Goal: Book appointment/travel/reservation

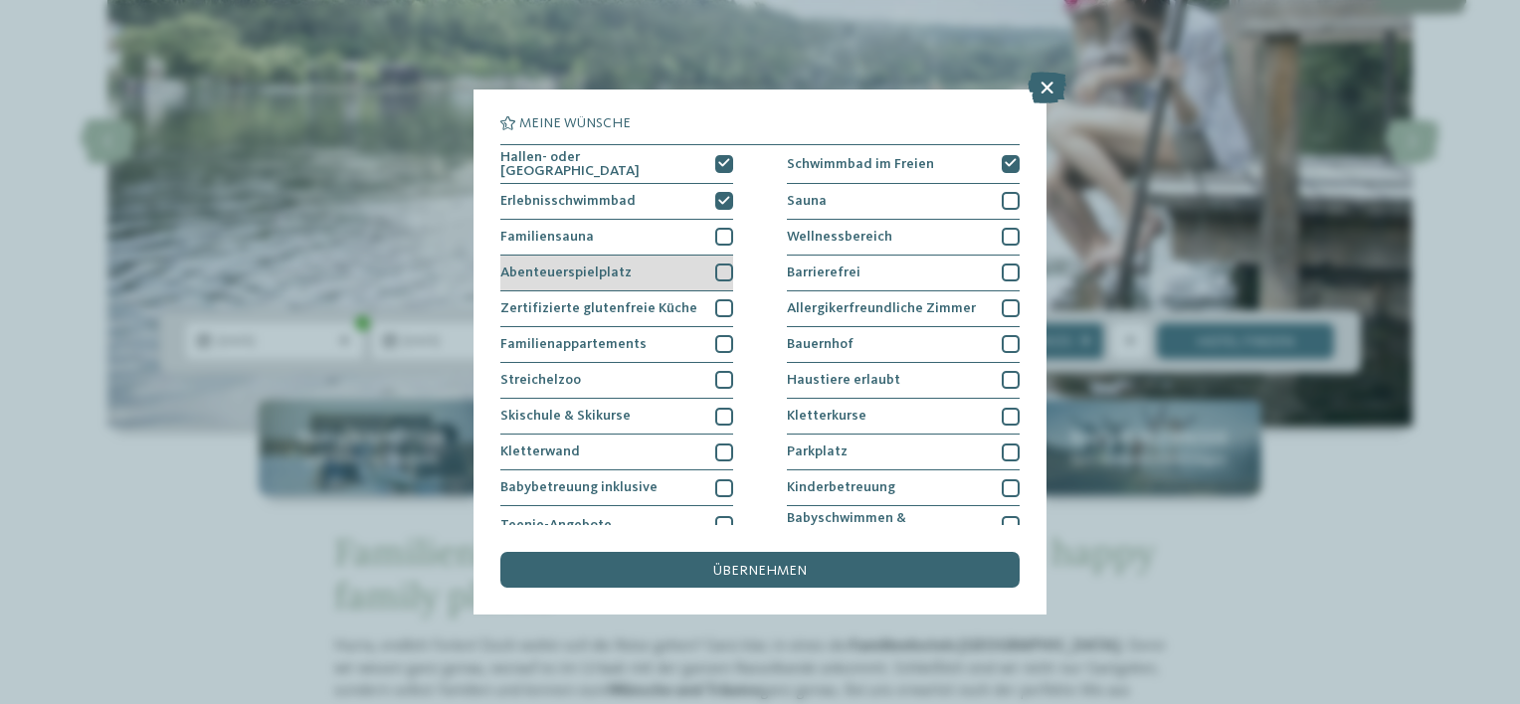
click at [721, 269] on div at bounding box center [724, 273] width 18 height 18
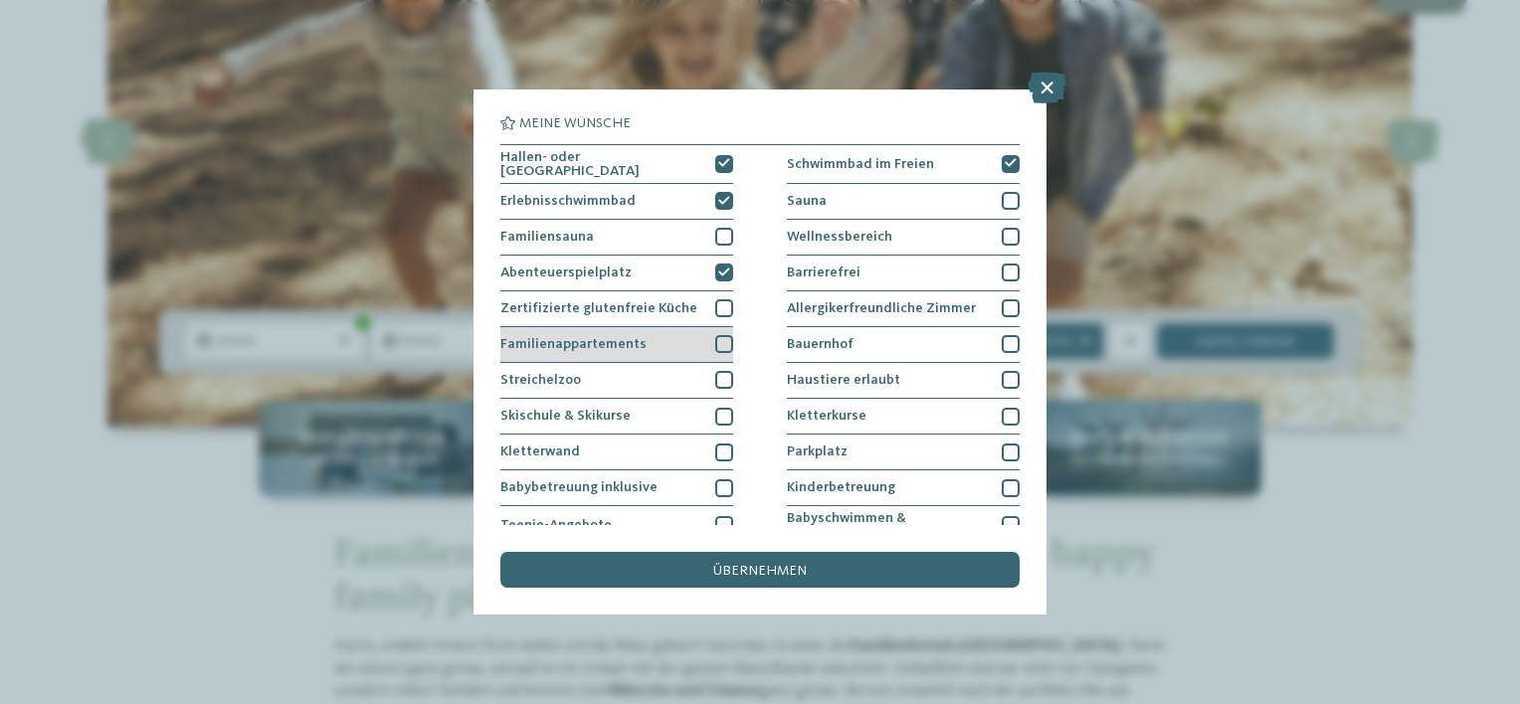
click at [723, 345] on div at bounding box center [724, 344] width 18 height 18
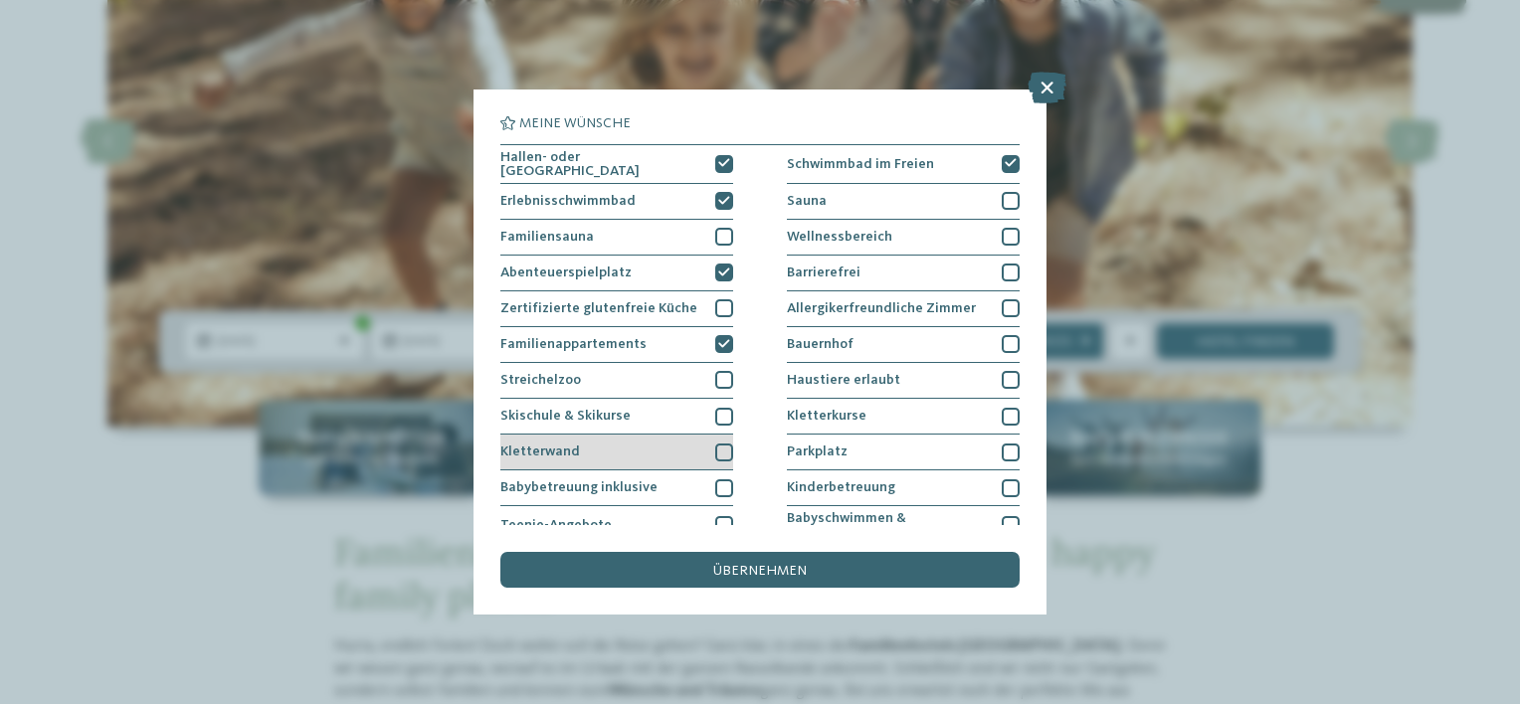
click at [720, 449] on div at bounding box center [724, 453] width 18 height 18
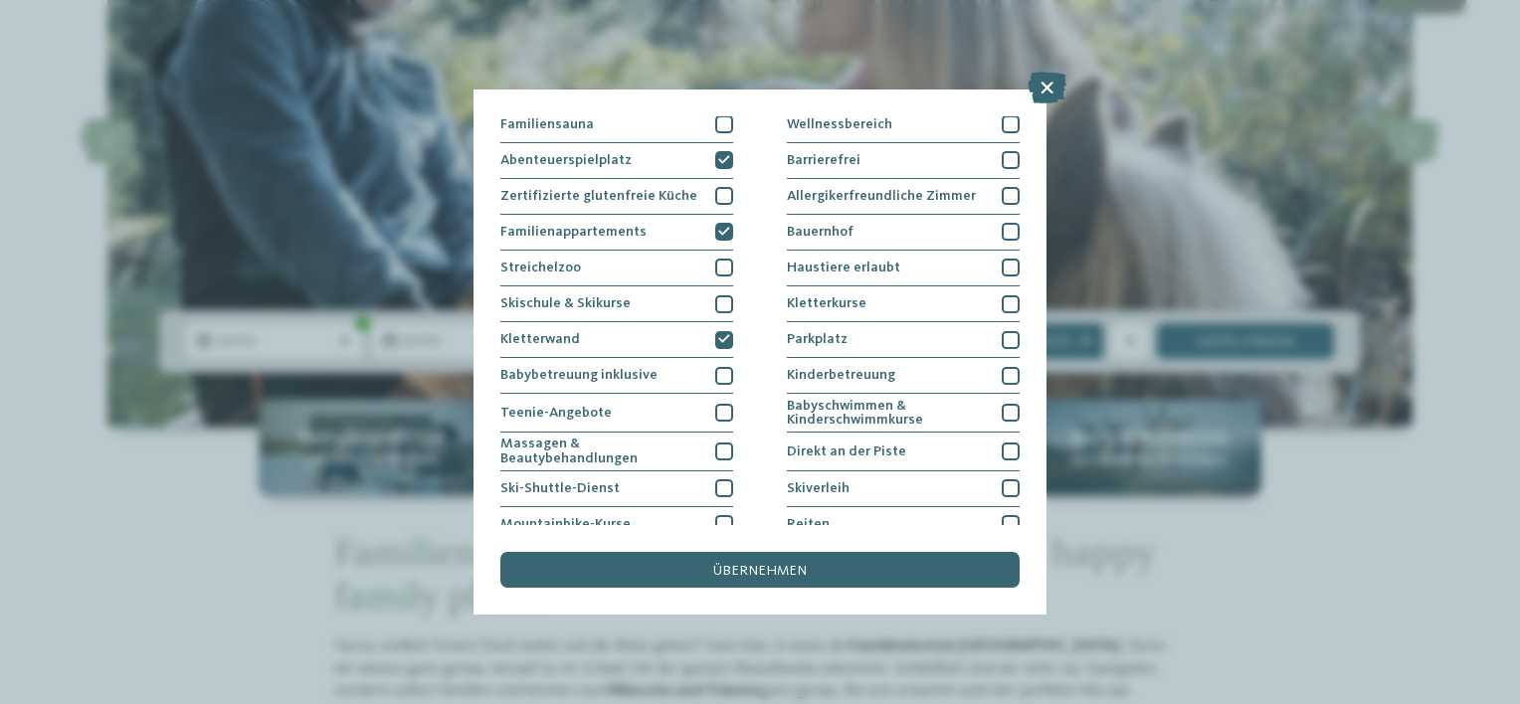
scroll to position [153, 0]
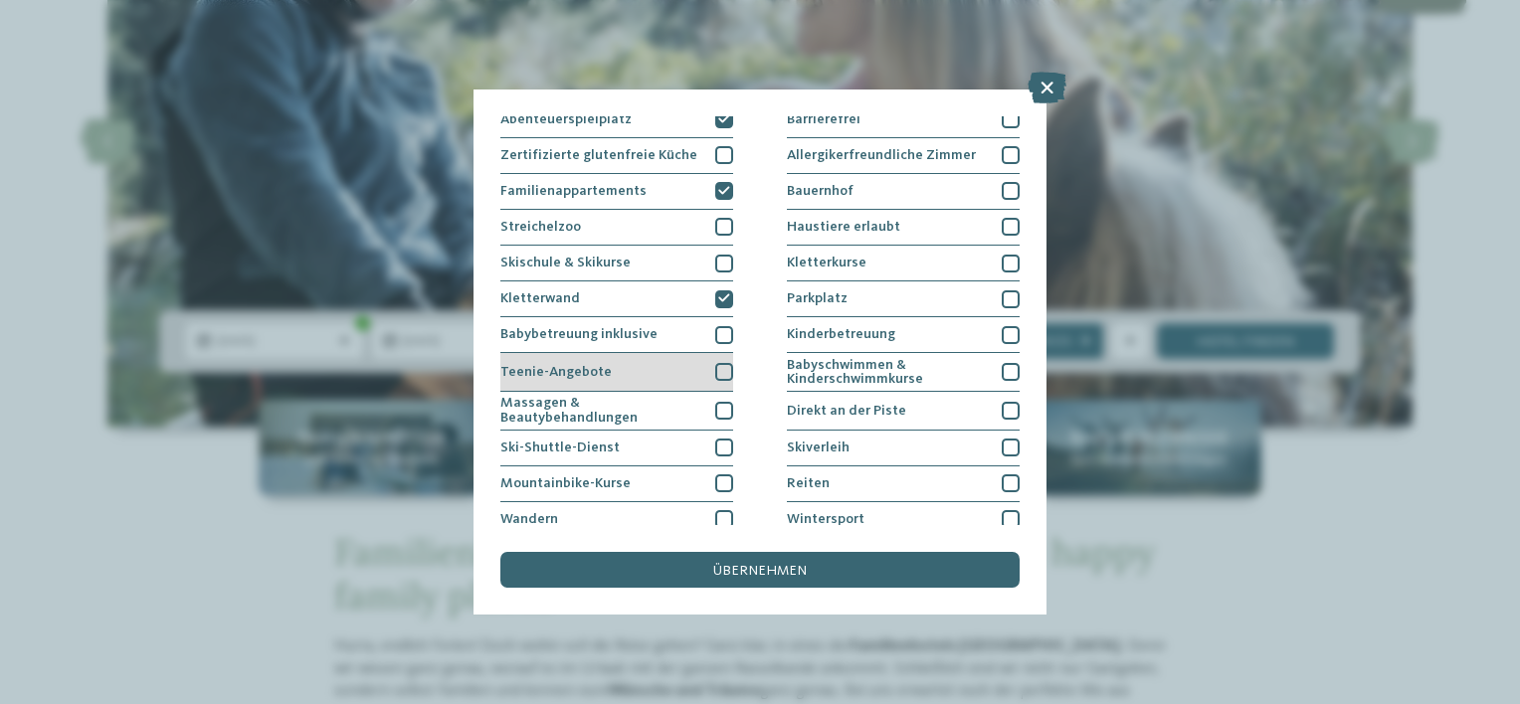
click at [715, 363] on div at bounding box center [724, 372] width 18 height 18
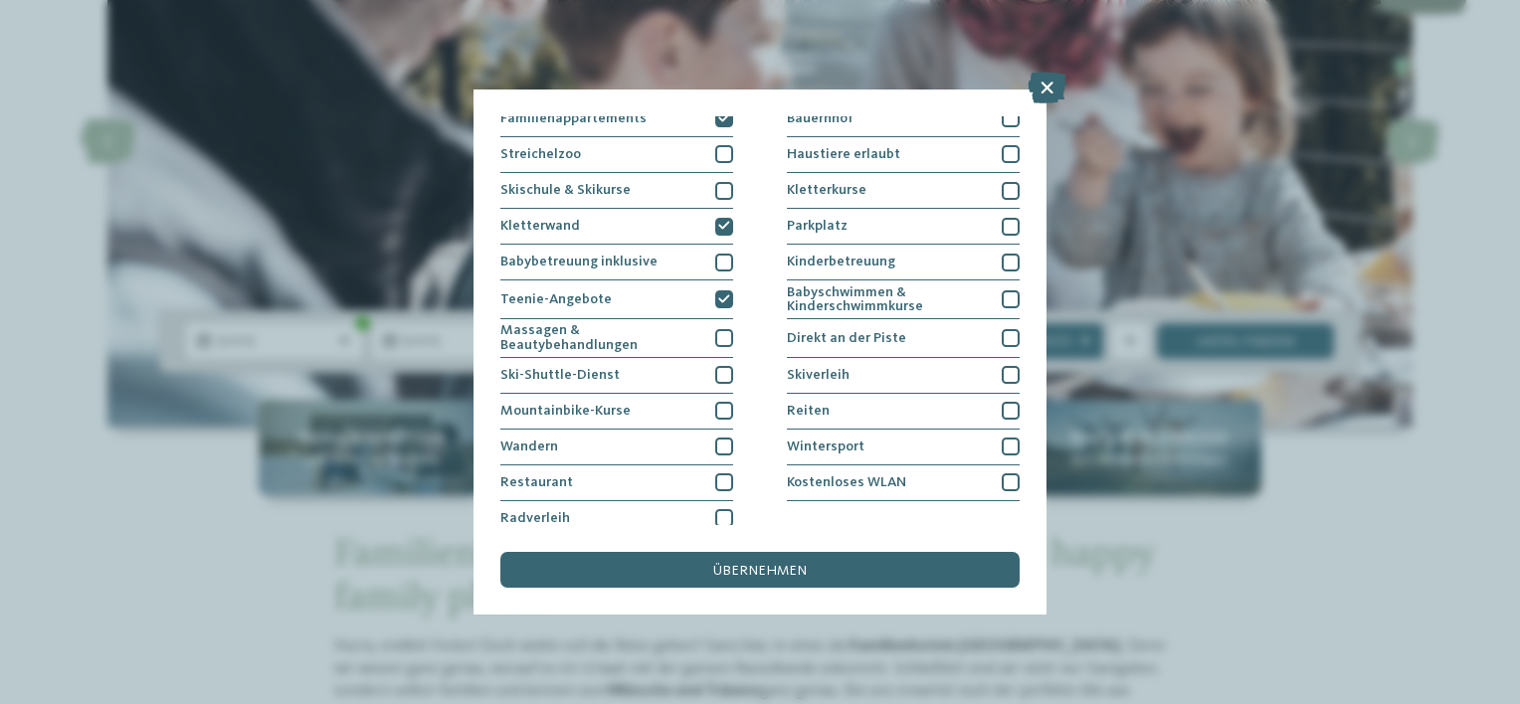
scroll to position [234, 0]
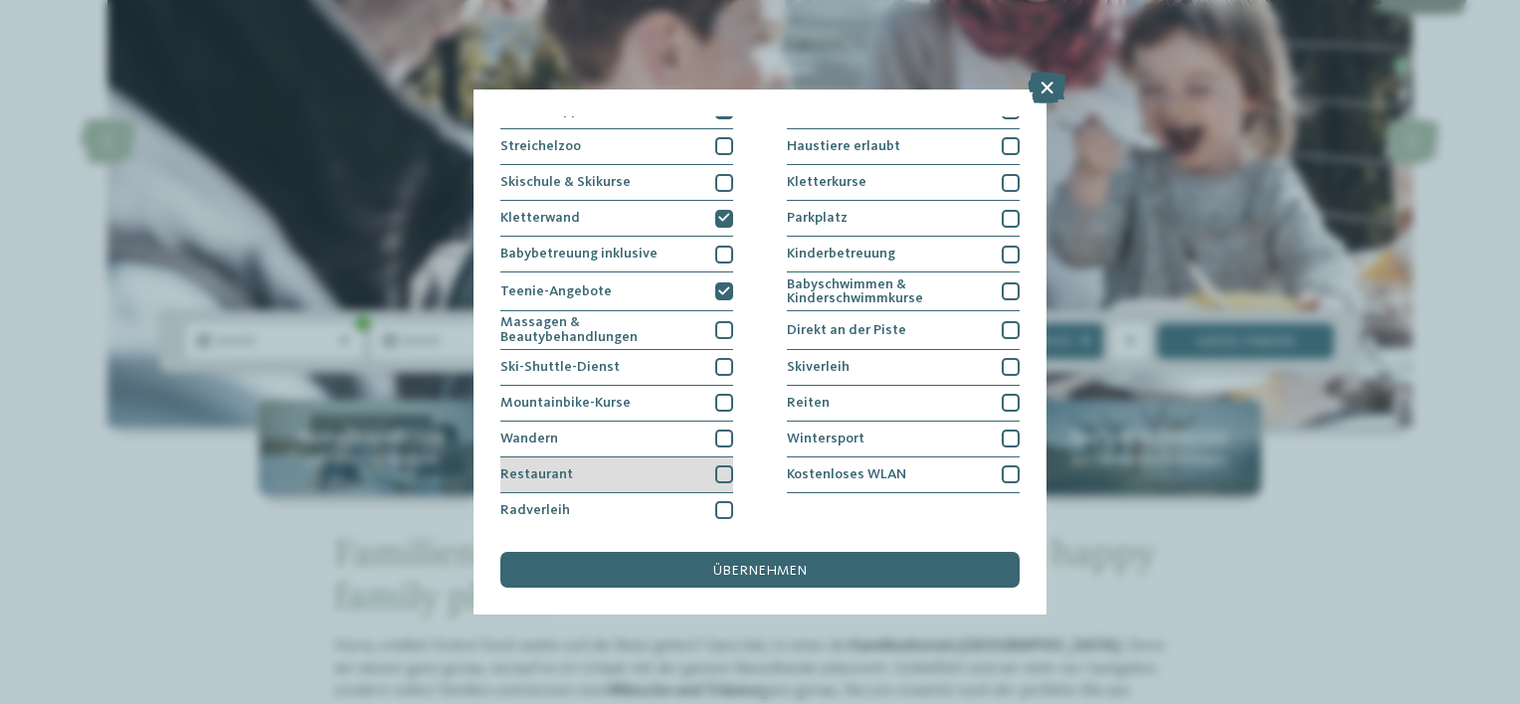
click at [722, 472] on div at bounding box center [724, 475] width 18 height 18
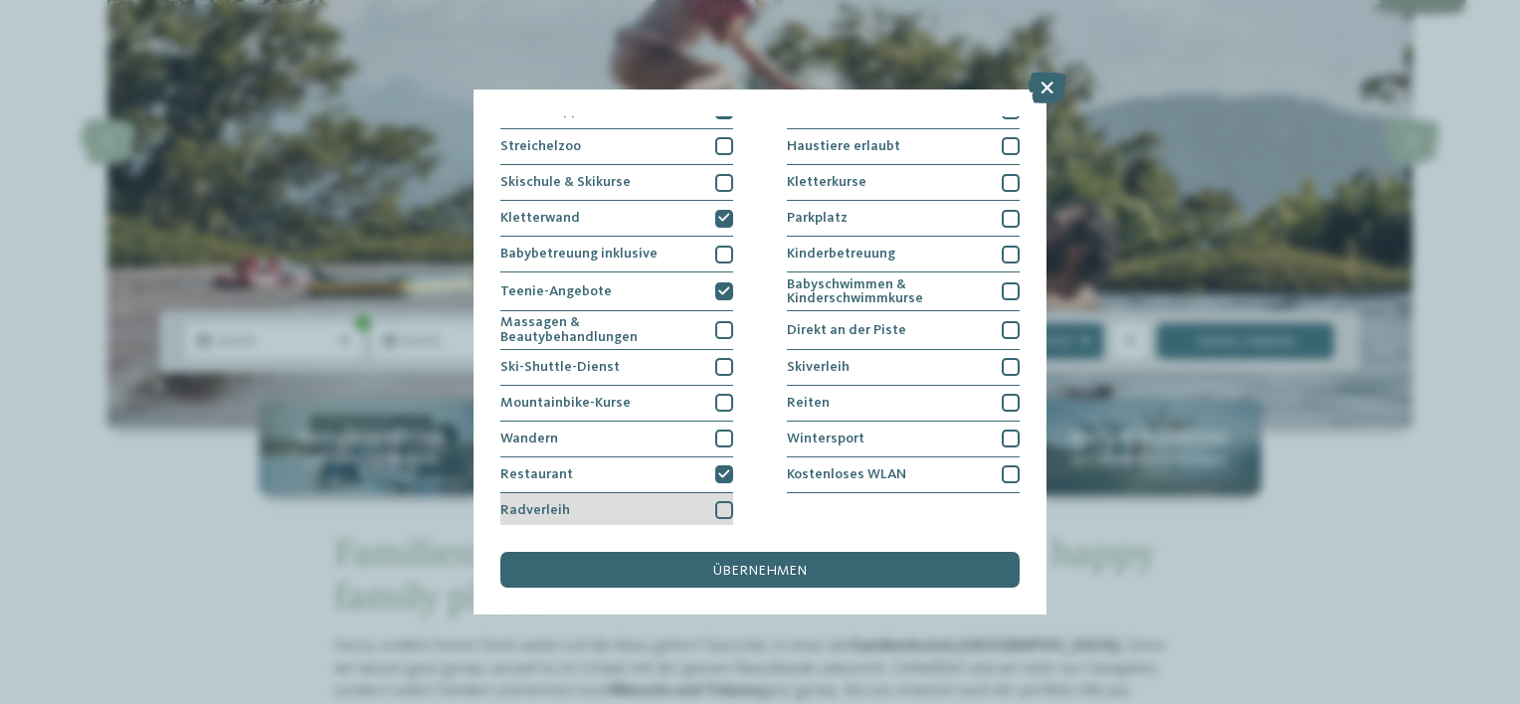
click at [720, 502] on div at bounding box center [724, 511] width 18 height 18
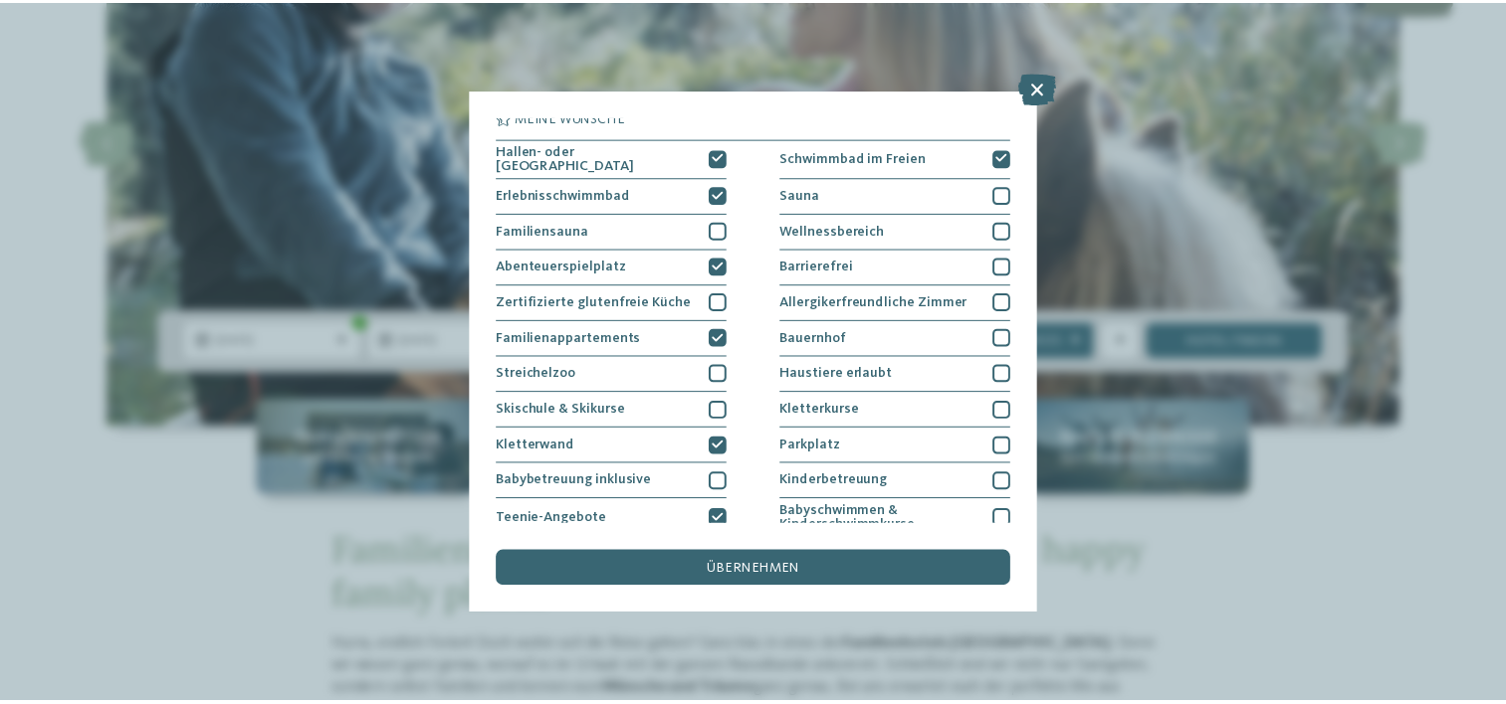
scroll to position [0, 0]
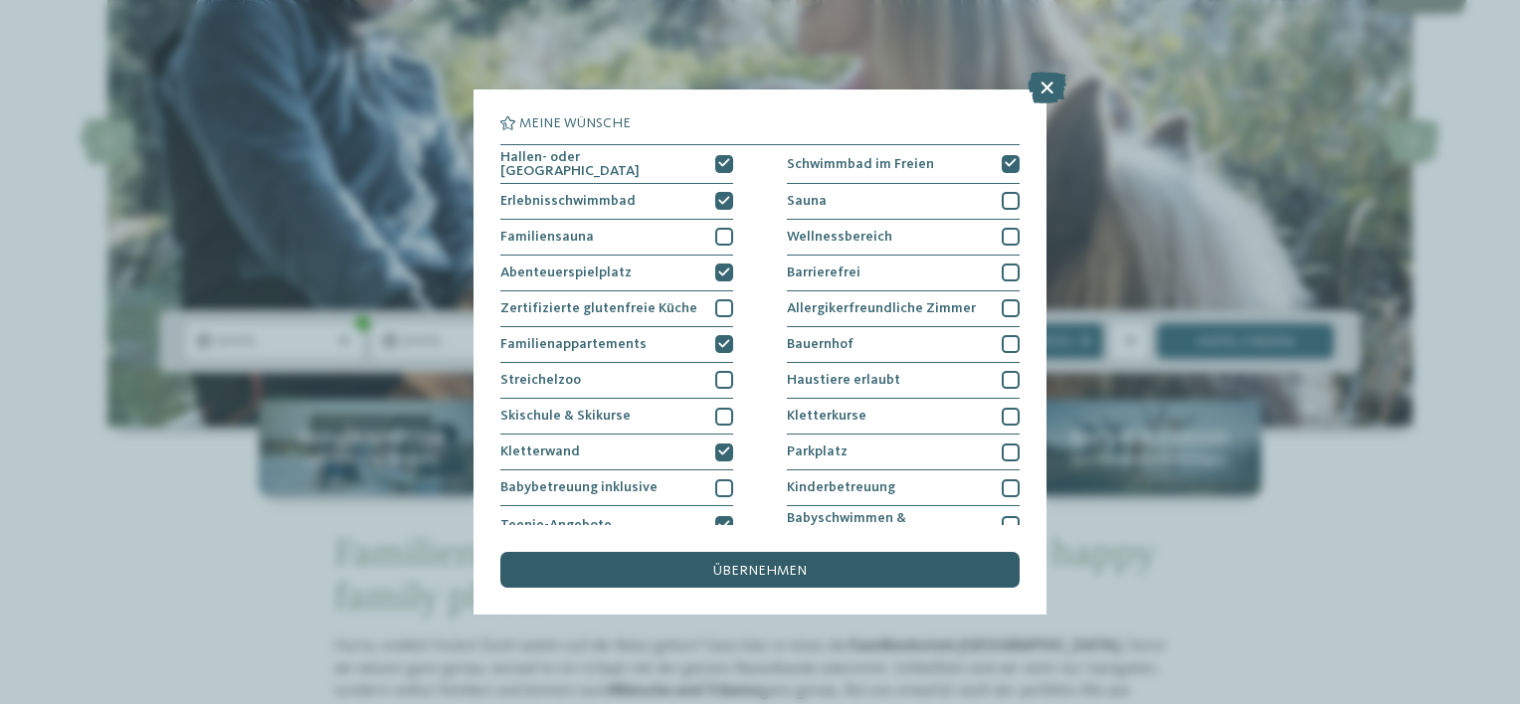
click at [720, 577] on span "übernehmen" at bounding box center [760, 571] width 94 height 14
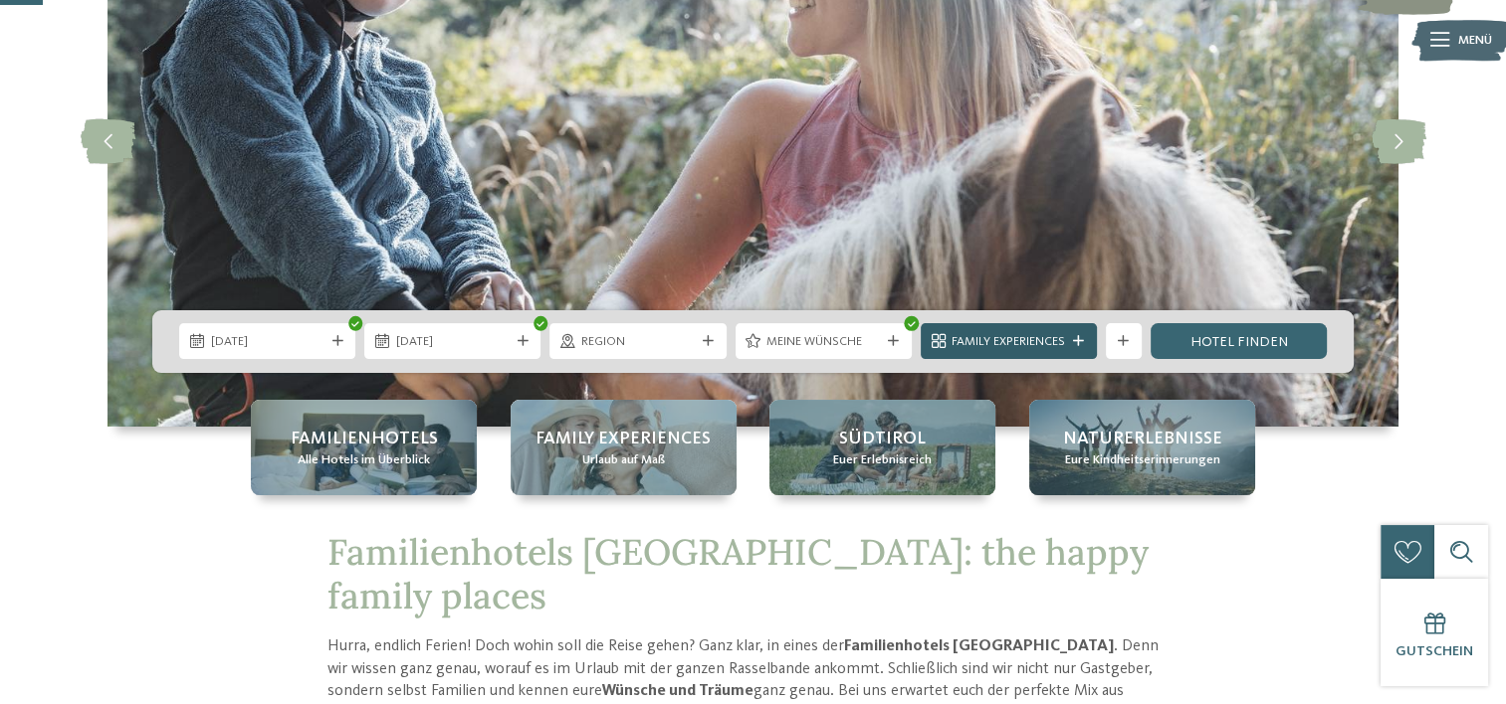
click at [1079, 337] on icon at bounding box center [1078, 341] width 11 height 11
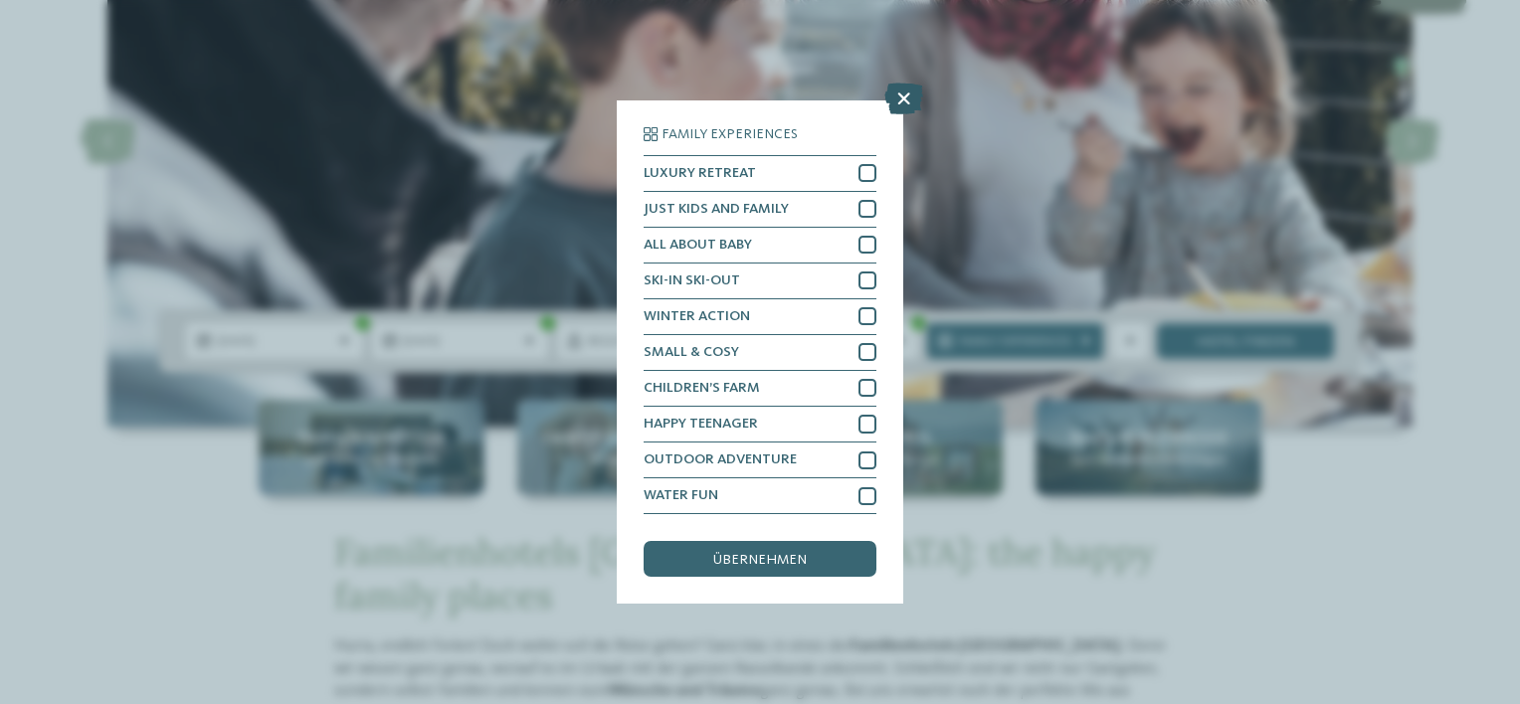
click at [904, 103] on icon at bounding box center [904, 99] width 39 height 32
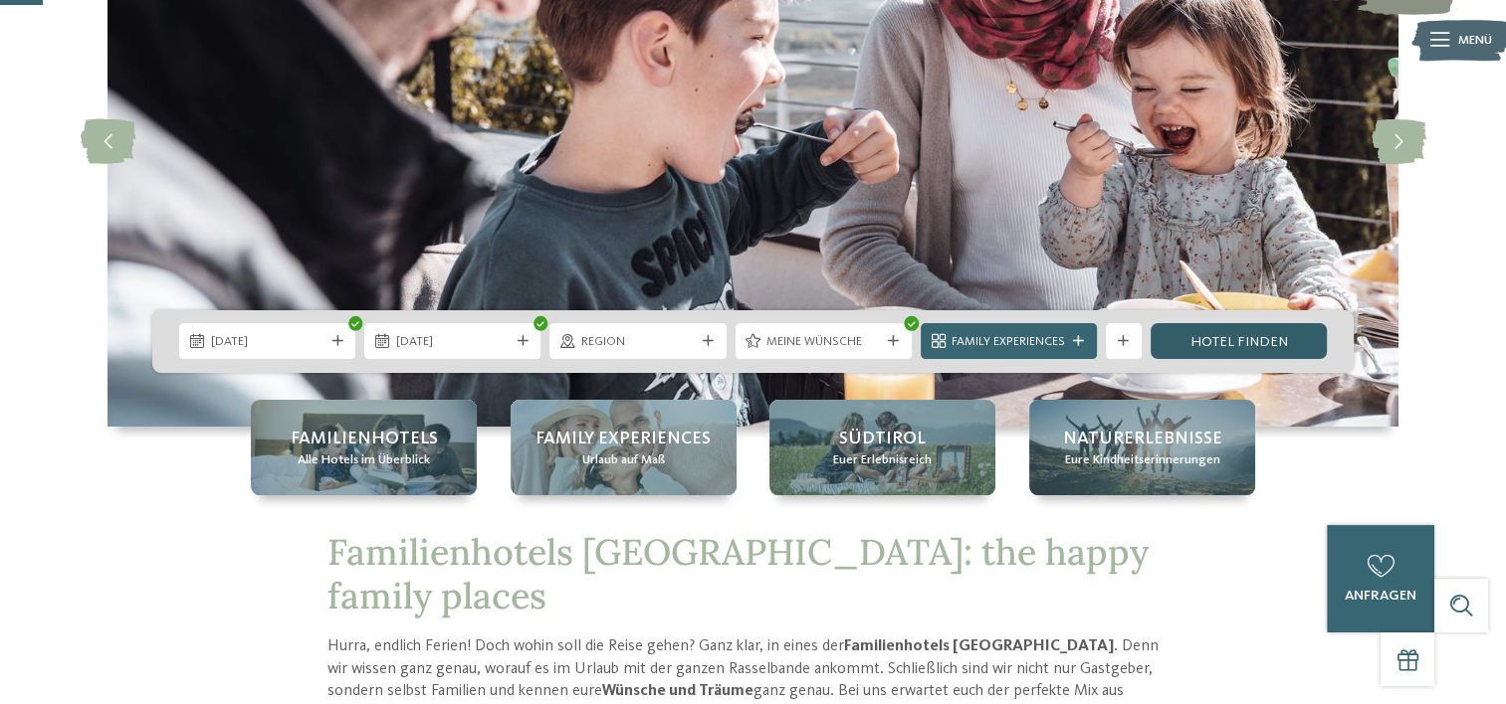
click at [1215, 337] on link "Hotel finden" at bounding box center [1238, 341] width 176 height 36
